Goal: Transaction & Acquisition: Download file/media

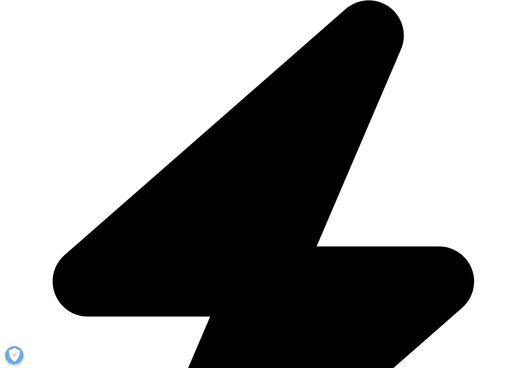
scroll to position [146, 0]
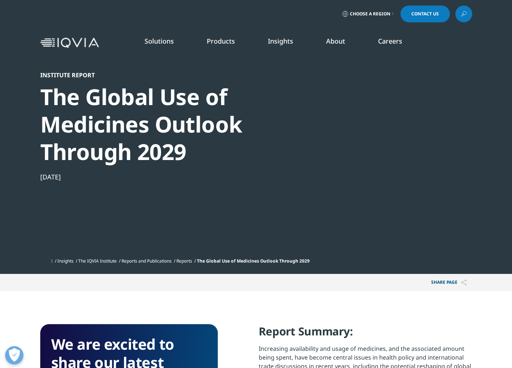
click at [271, 197] on div "Institute Report The Global Use of Medicines Outlook Through 2029 [DATE]" at bounding box center [165, 162] width 251 height 183
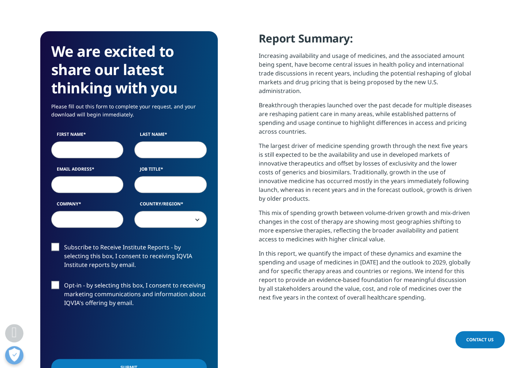
scroll to position [329, 0]
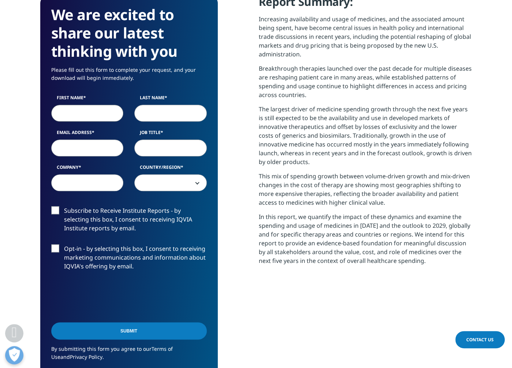
click at [96, 110] on input "First Name" at bounding box center [87, 113] width 72 height 17
type input "[PERSON_NAME]"
type input "[PERSON_NAME][EMAIL_ADDRESS][PERSON_NAME][DOMAIN_NAME]"
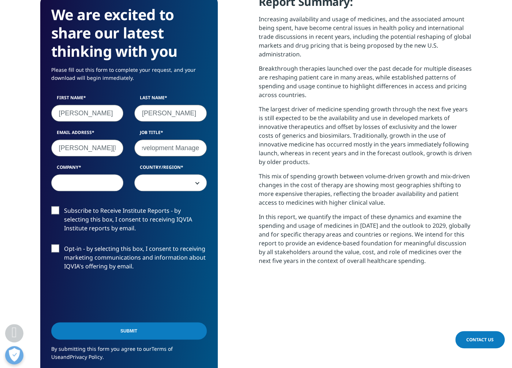
scroll to position [0, 38]
type input "Business Development Manager"
type input "W"
type input "Experis"
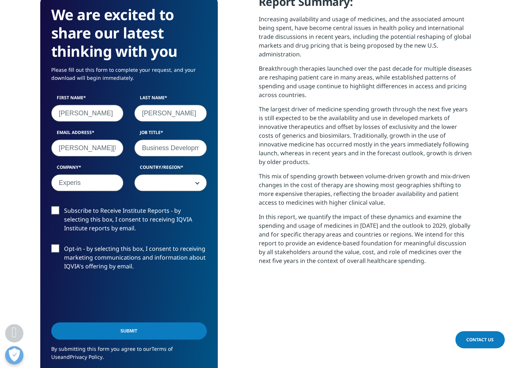
click at [173, 174] on span at bounding box center [170, 182] width 72 height 17
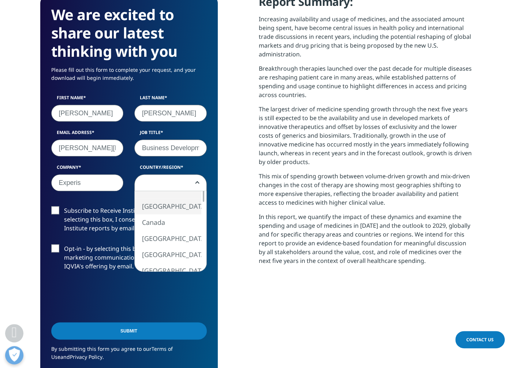
select select "[GEOGRAPHIC_DATA]"
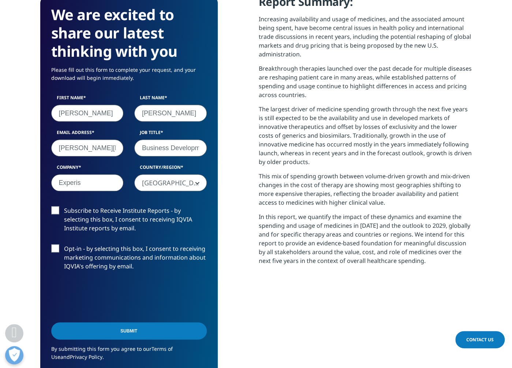
click at [57, 211] on label "Subscribe to Receive Institute Reports - by selecting this box, I consent to re…" at bounding box center [129, 221] width 156 height 30
click at [64, 206] on input "Subscribe to Receive Institute Reports - by selecting this box, I consent to re…" at bounding box center [64, 206] width 0 height 0
click at [56, 250] on label "Opt-in - by selecting this box, I consent to receiving marketing communications…" at bounding box center [129, 259] width 156 height 30
click at [64, 244] on input "Opt-in - by selecting this box, I consent to receiving marketing communications…" at bounding box center [64, 244] width 0 height 0
click at [81, 331] on input "Submit" at bounding box center [129, 330] width 156 height 17
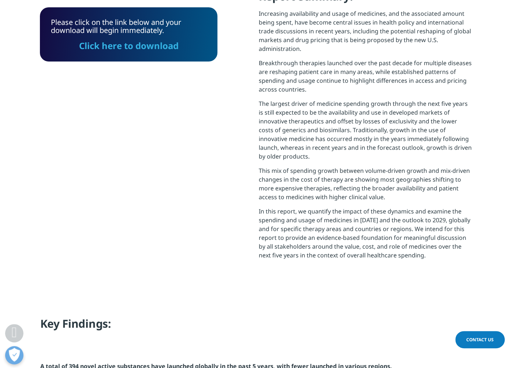
scroll to position [294, 432]
click at [164, 51] on link "Click here to download" at bounding box center [129, 46] width 100 height 12
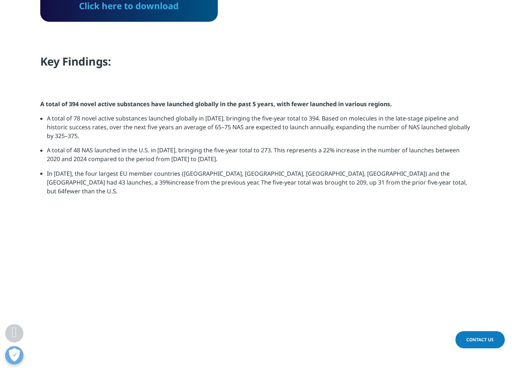
scroll to position [585, 0]
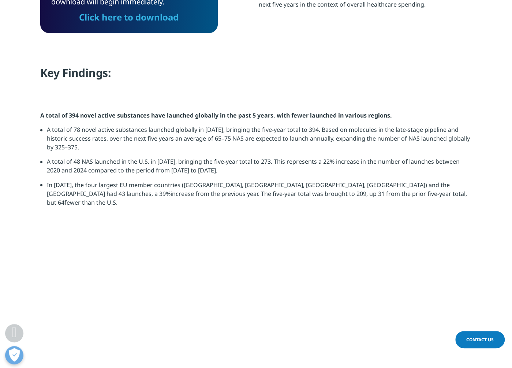
drag, startPoint x: 401, startPoint y: 138, endPoint x: 398, endPoint y: 141, distance: 4.4
click at [51, 91] on img at bounding box center [51, 91] width 0 height 0
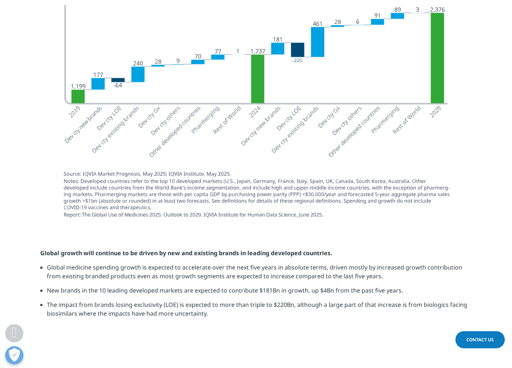
scroll to position [1171, 0]
